Goal: Information Seeking & Learning: Understand process/instructions

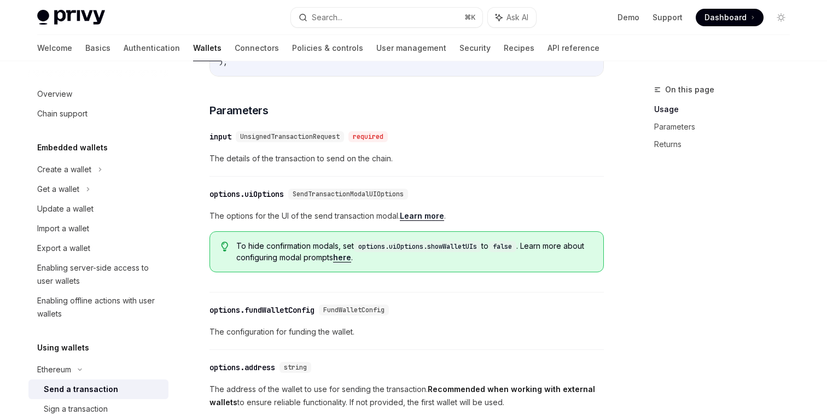
scroll to position [249, 0]
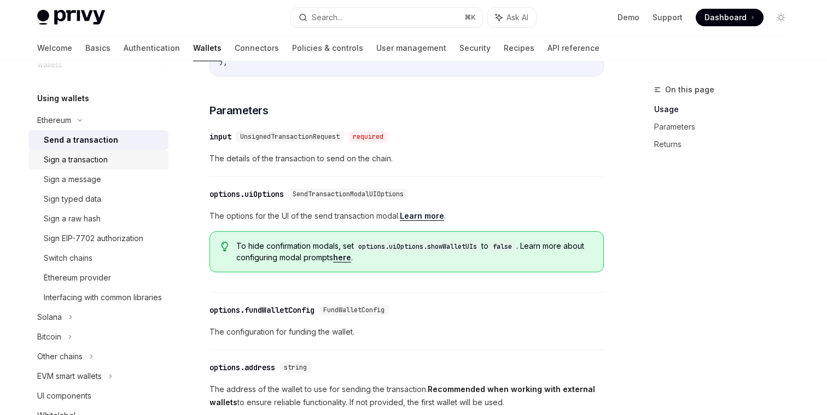
click at [125, 156] on div "Sign a transaction" at bounding box center [103, 159] width 118 height 13
click at [118, 135] on div "Send a transaction" at bounding box center [103, 139] width 118 height 13
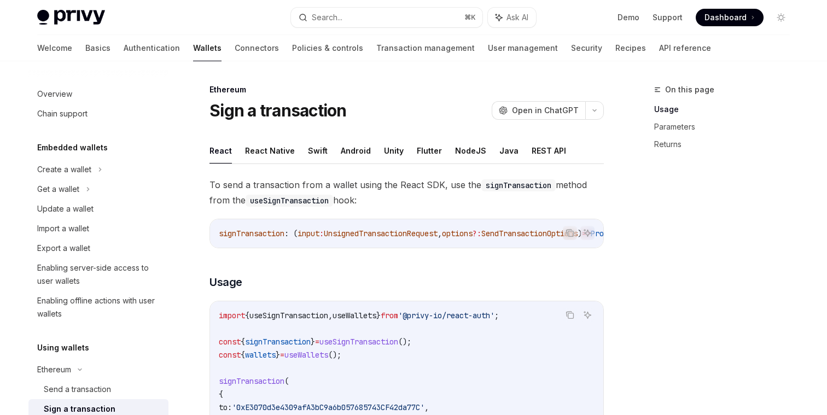
scroll to position [171, 0]
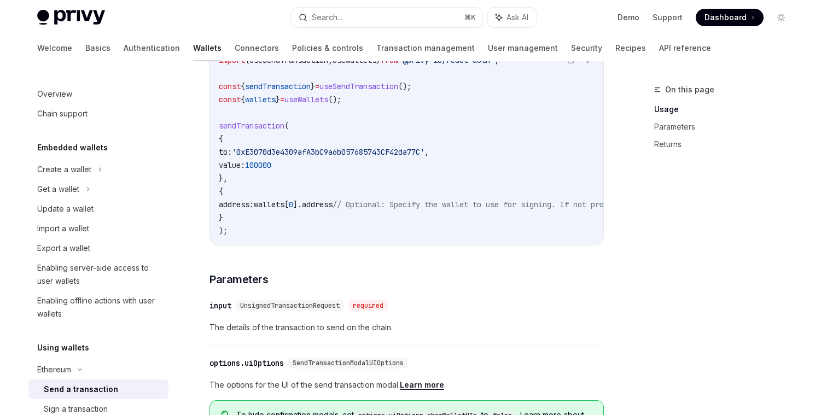
scroll to position [167, 0]
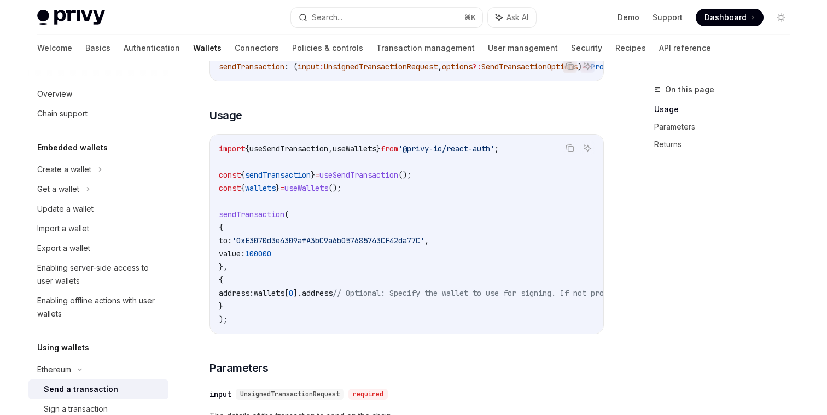
click at [267, 214] on span "sendTransaction" at bounding box center [252, 214] width 66 height 10
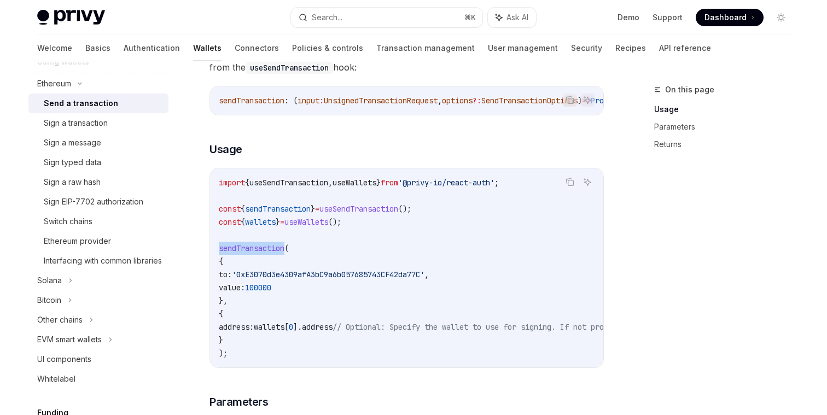
scroll to position [132, 0]
click at [260, 254] on span "sendTransaction" at bounding box center [252, 249] width 66 height 10
